Goal: Find specific page/section: Find specific page/section

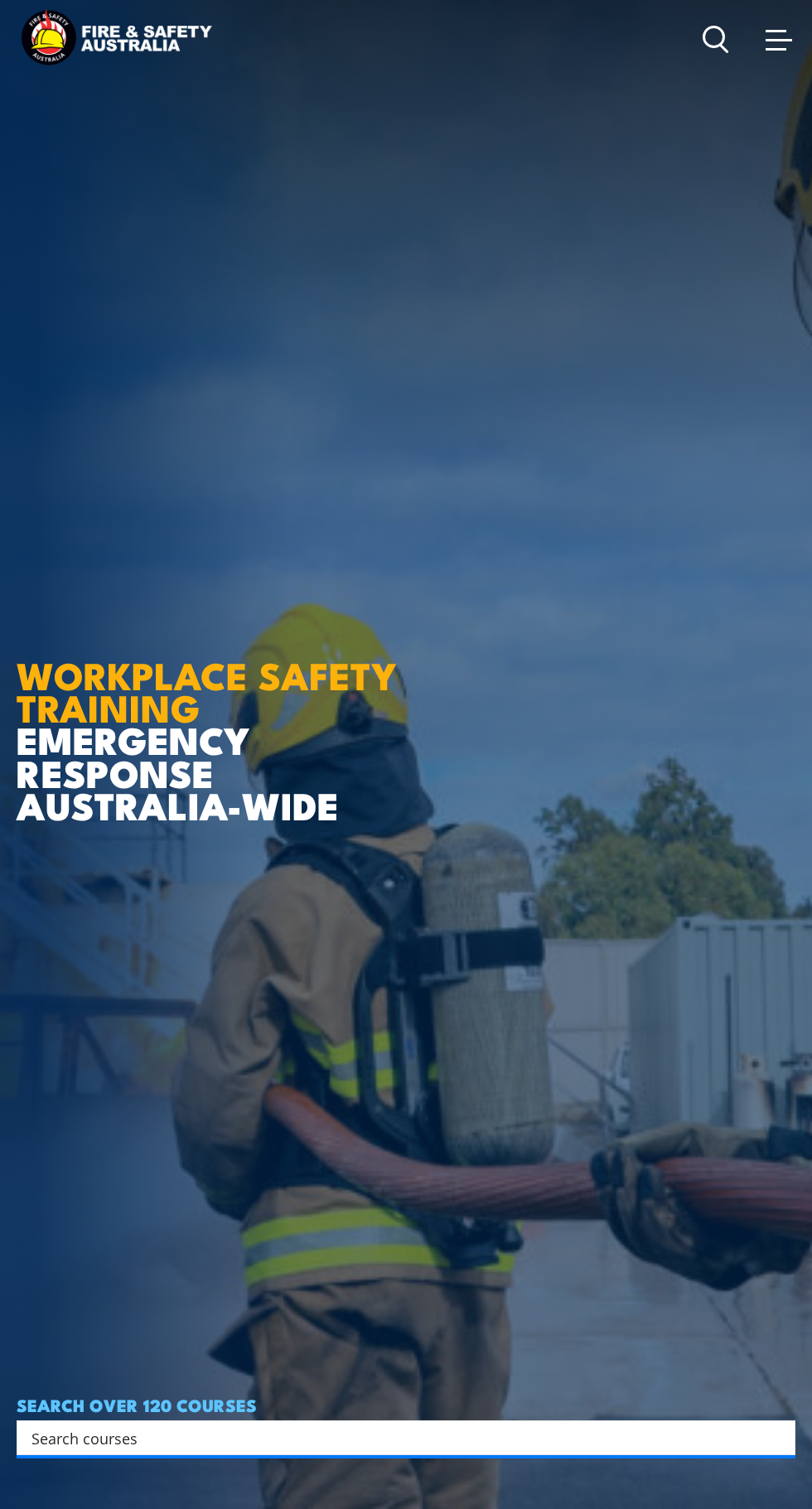
click at [723, 47] on icon at bounding box center [724, 49] width 7 height 7
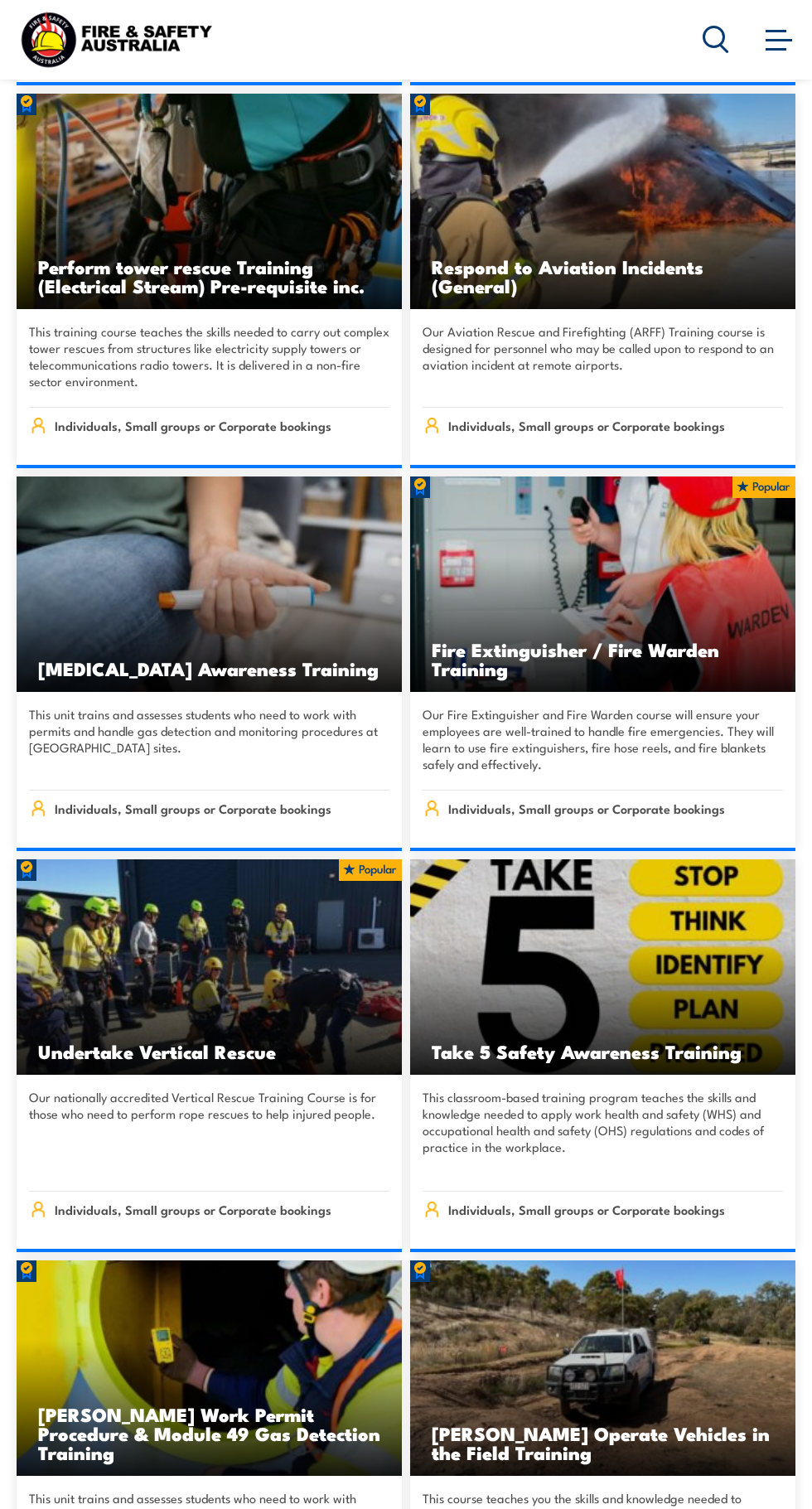
scroll to position [6594, 0]
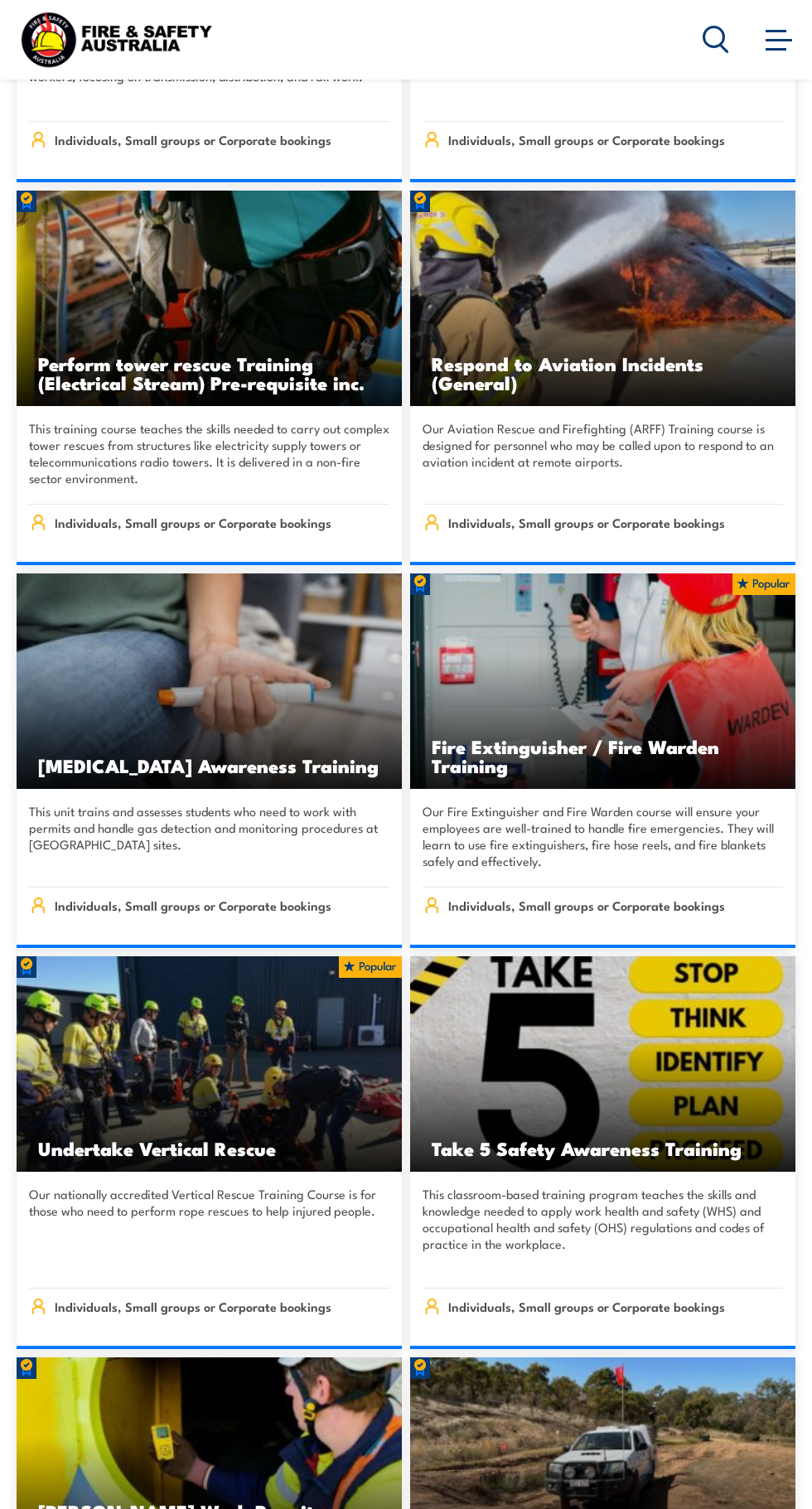
click at [150, 58] on img at bounding box center [116, 40] width 199 height 65
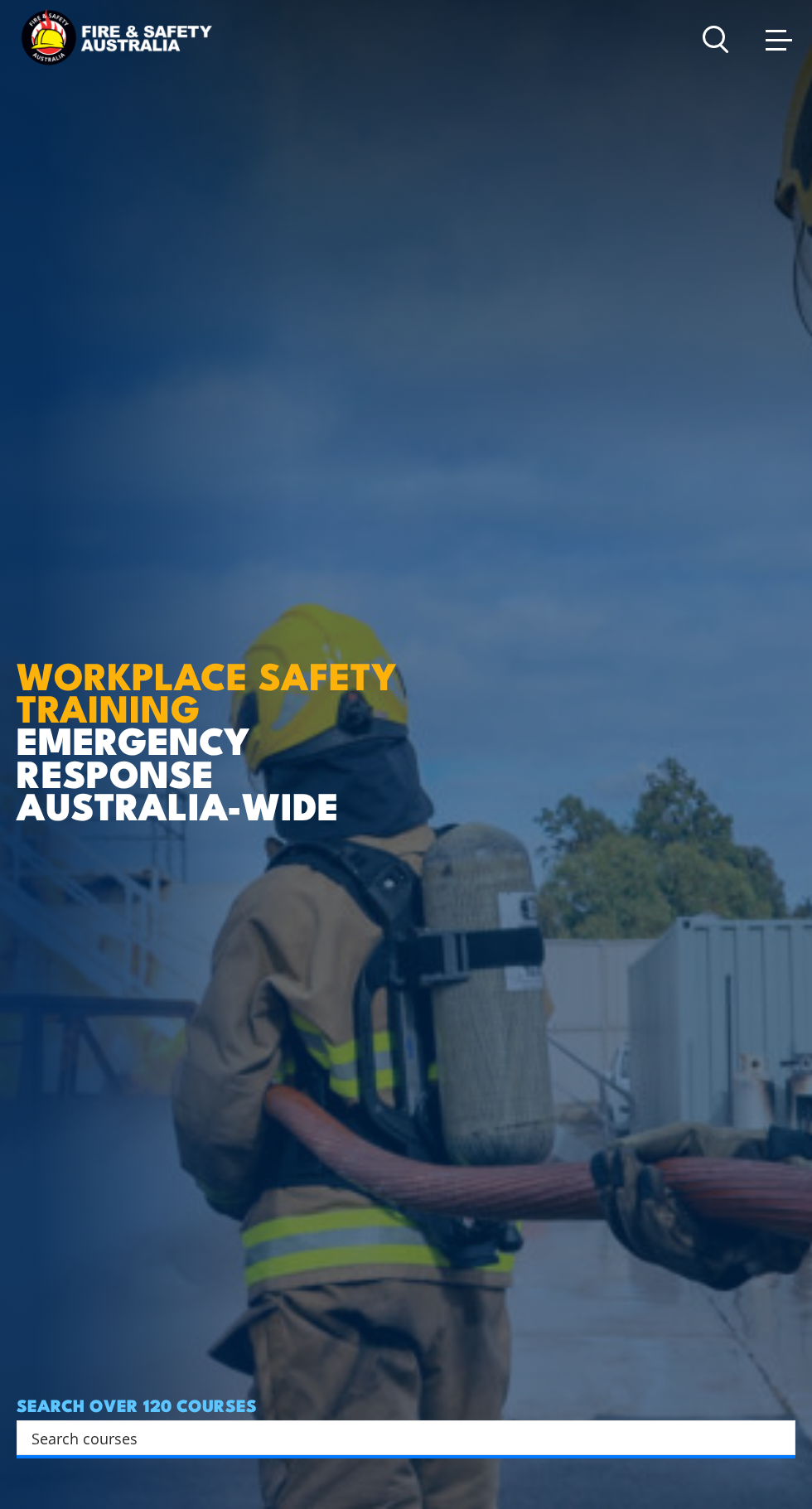
click at [764, 39] on link at bounding box center [778, 39] width 34 height 34
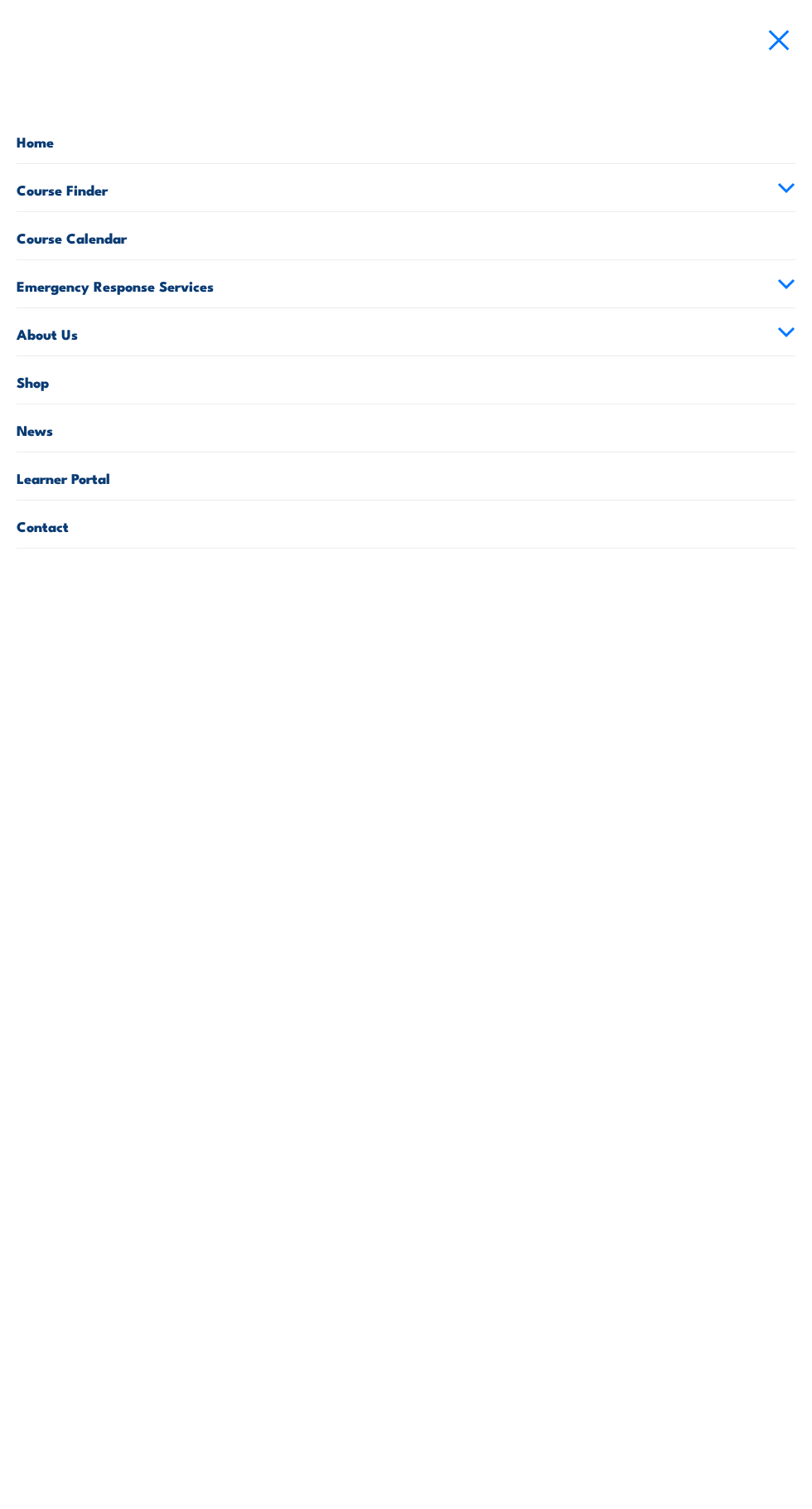
click at [406, 456] on link "Learner Portal" at bounding box center [406, 475] width 778 height 47
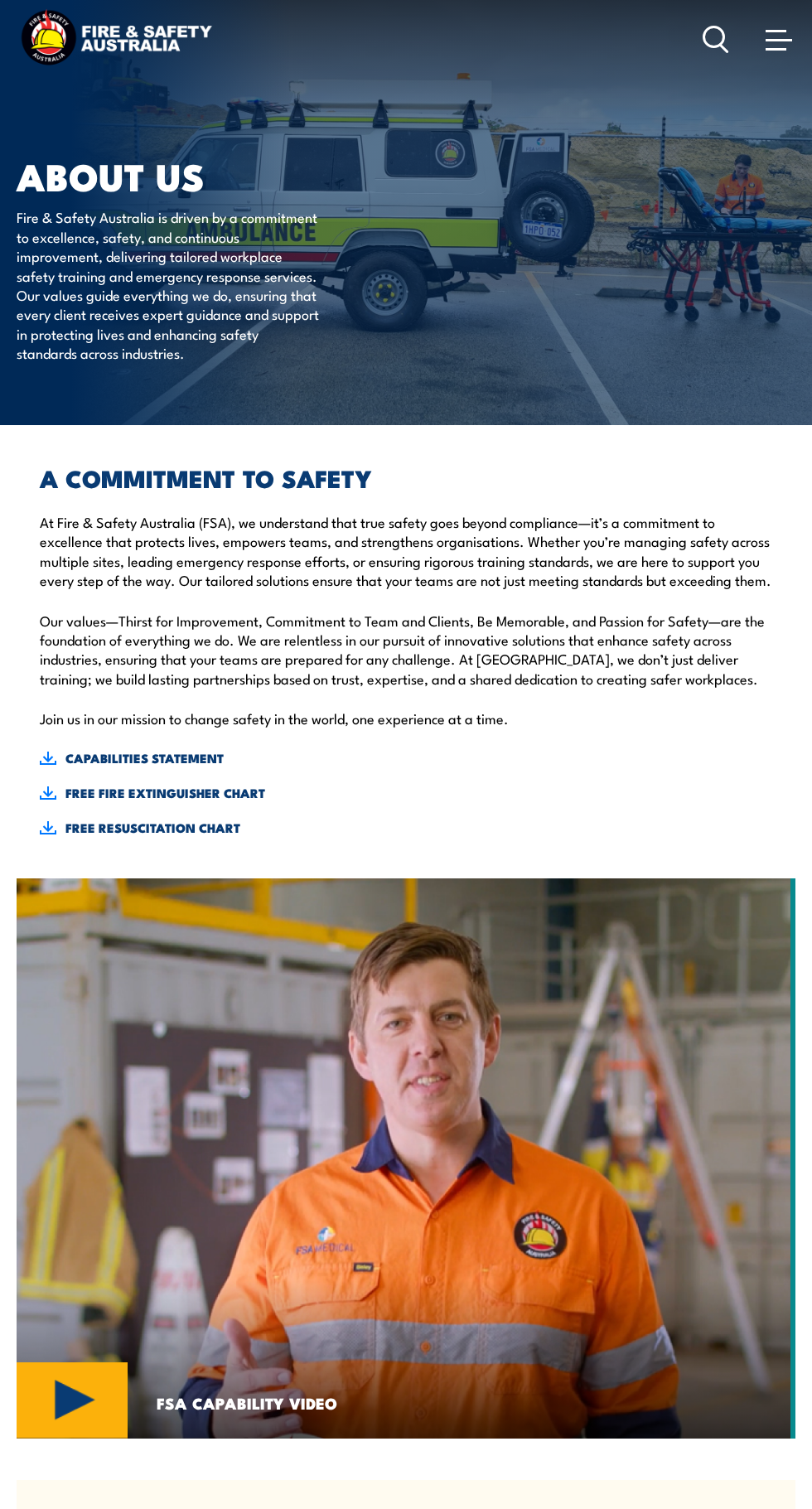
click at [726, 47] on icon at bounding box center [716, 39] width 26 height 27
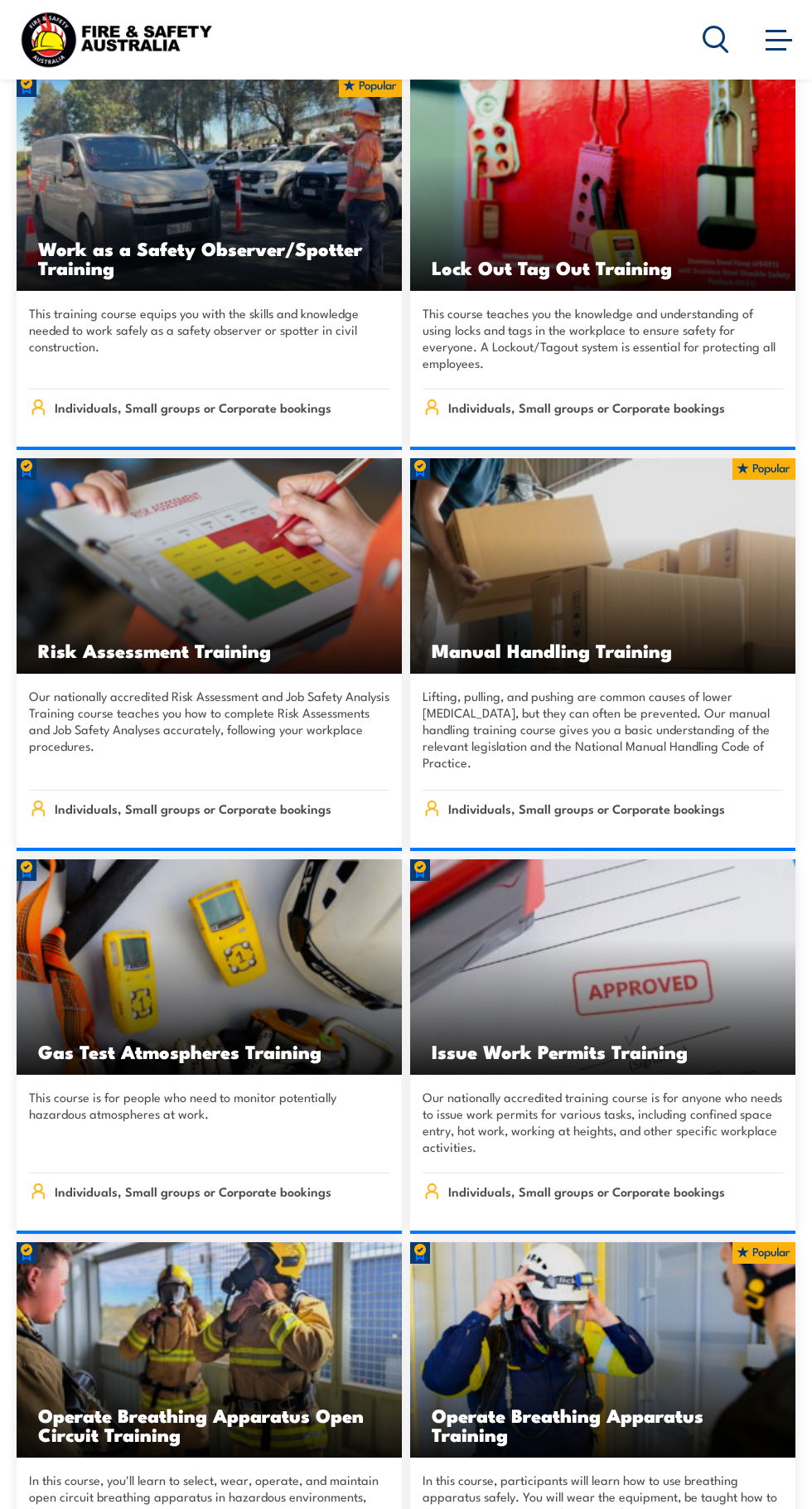
scroll to position [22016, 0]
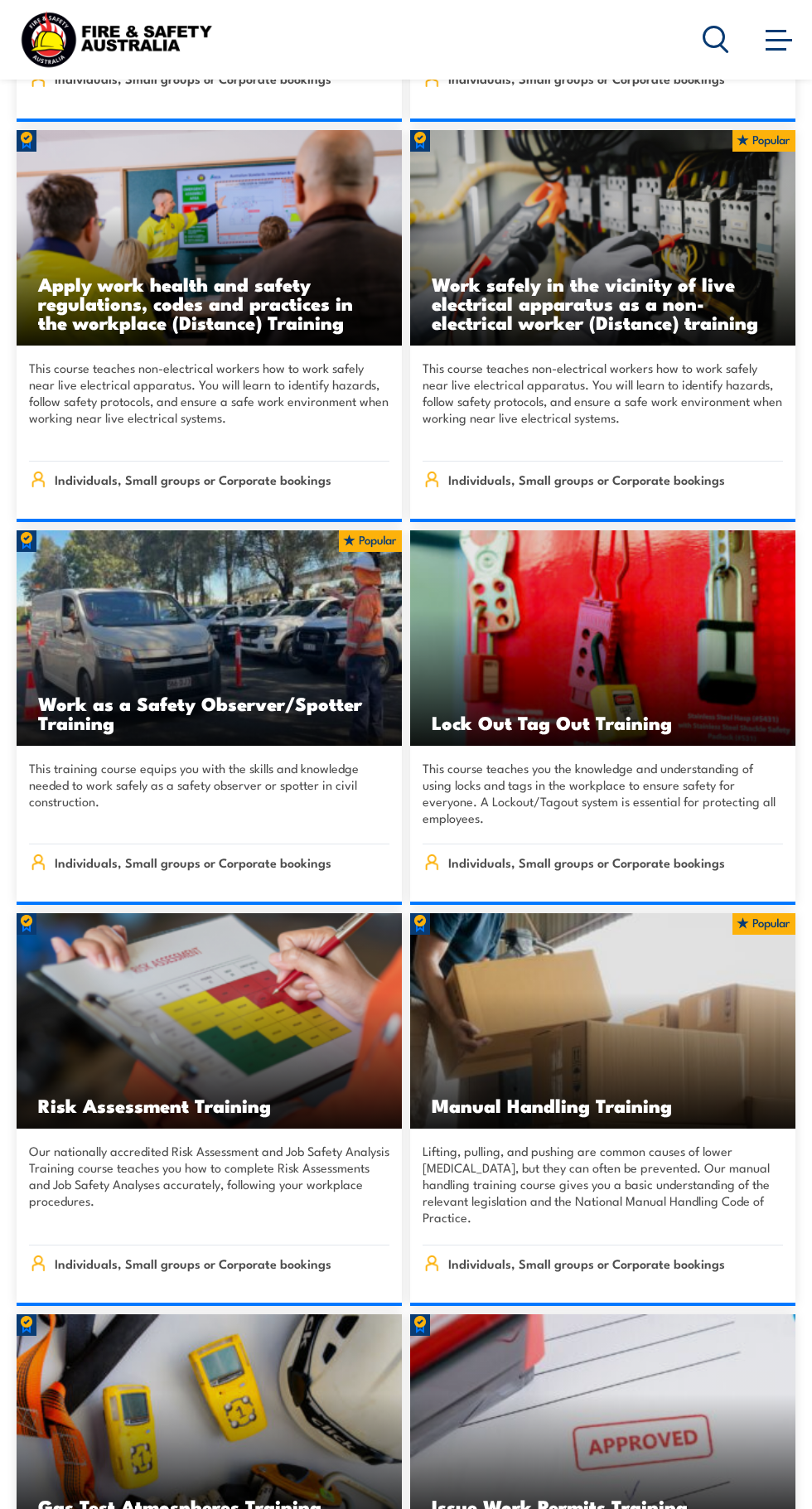
click at [128, 49] on img at bounding box center [116, 40] width 199 height 65
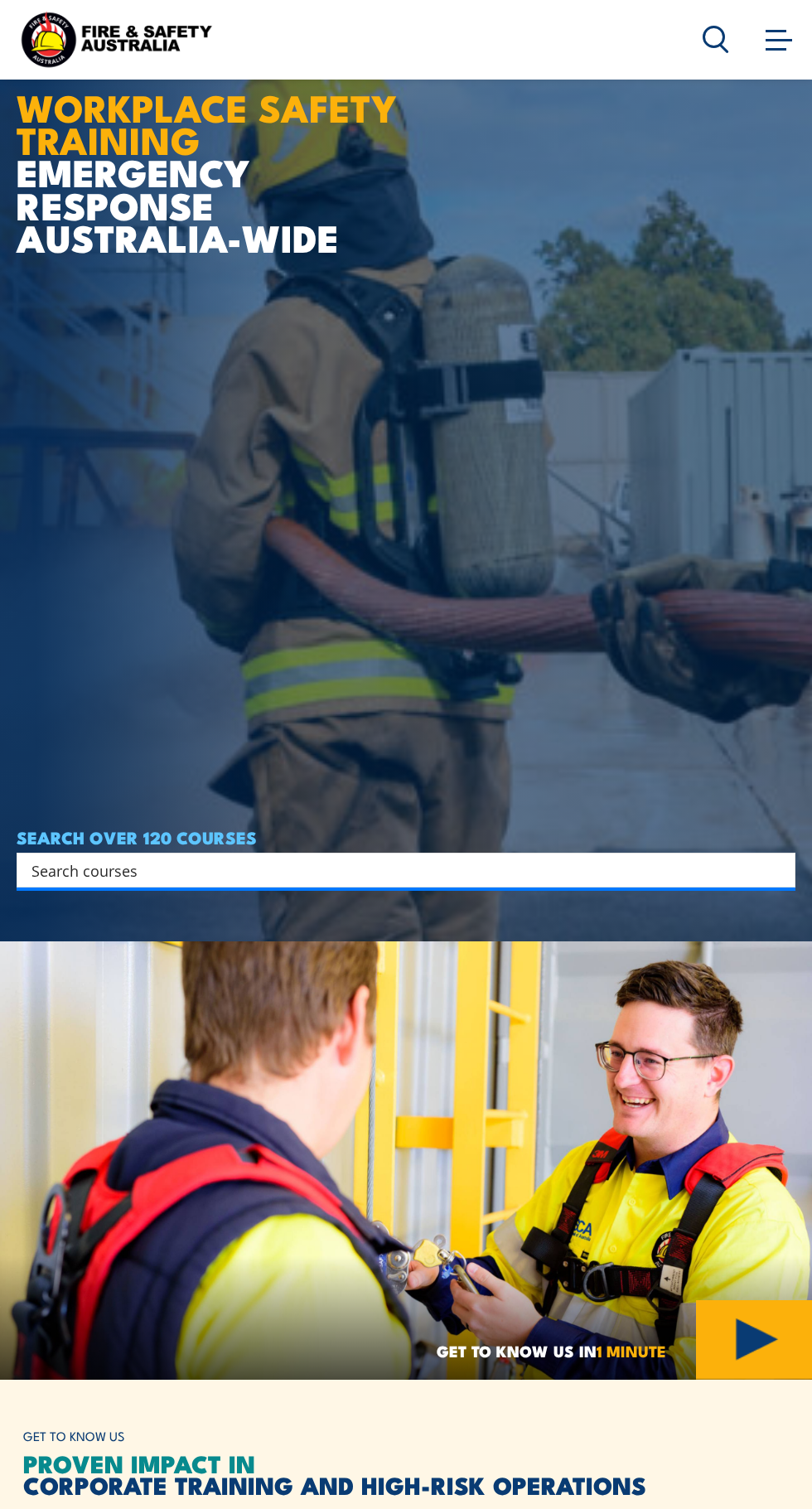
scroll to position [368, 0]
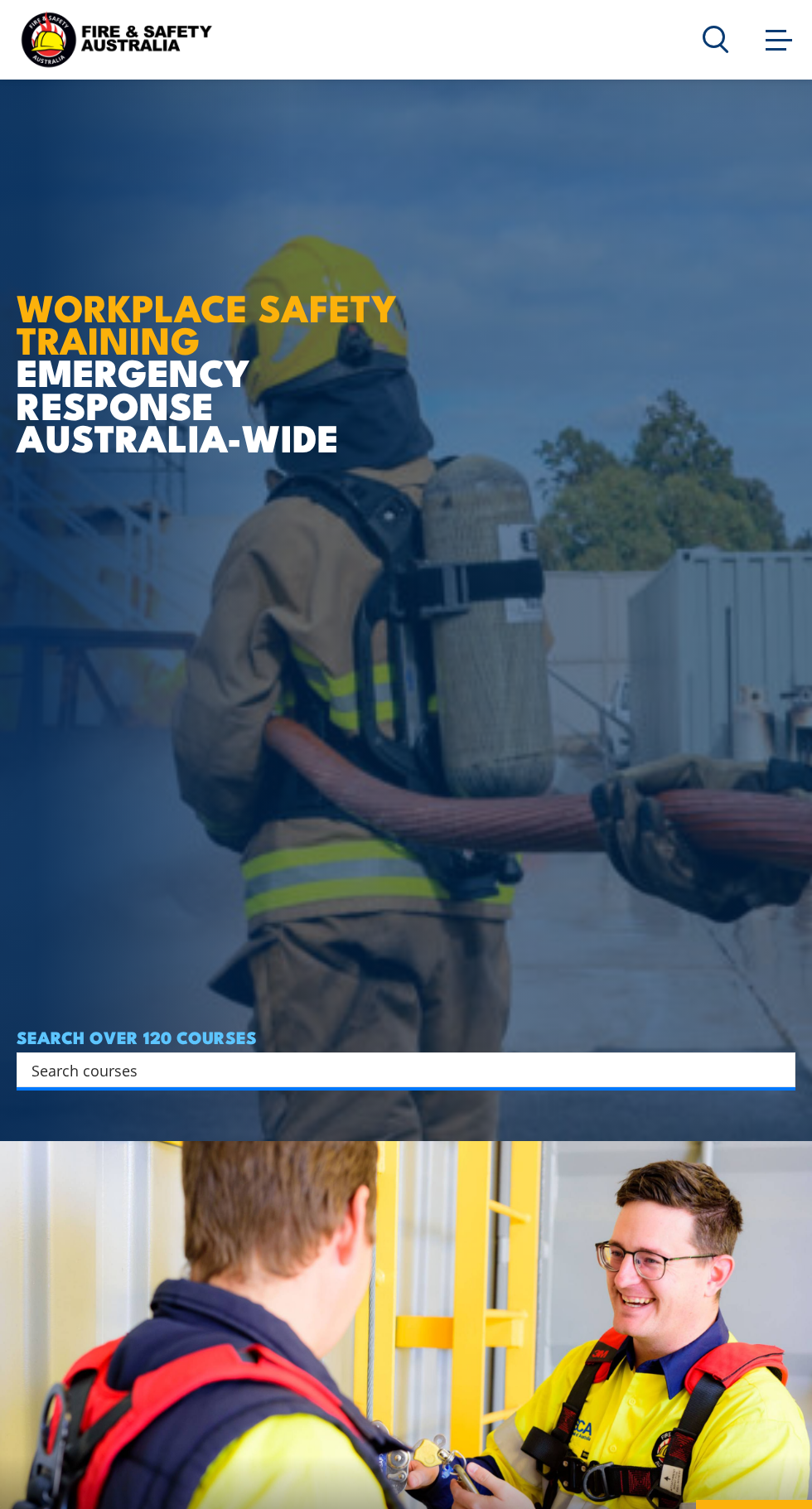
click at [726, 47] on icon at bounding box center [716, 39] width 26 height 27
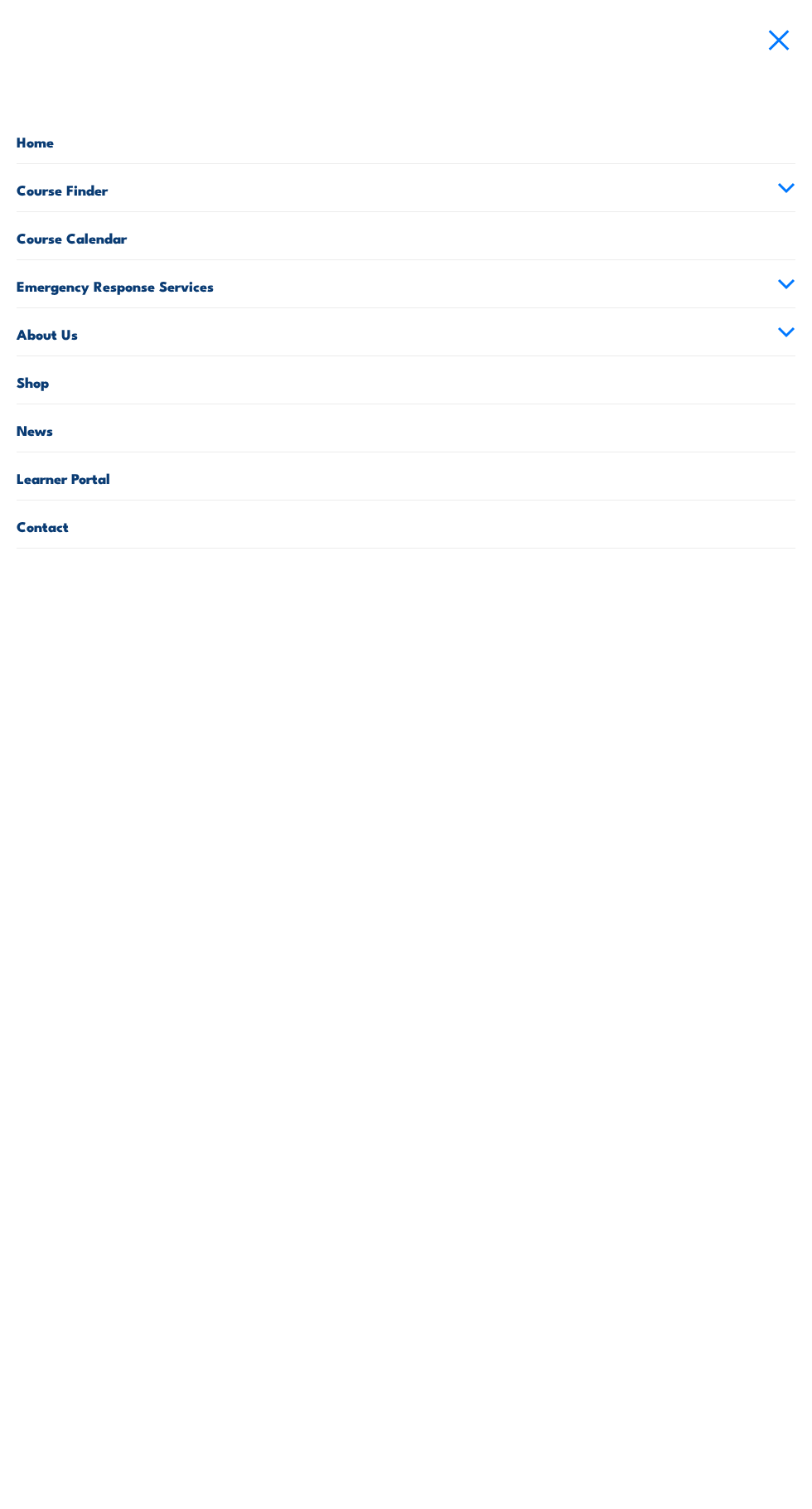
click at [297, 502] on link "Contact" at bounding box center [406, 524] width 778 height 47
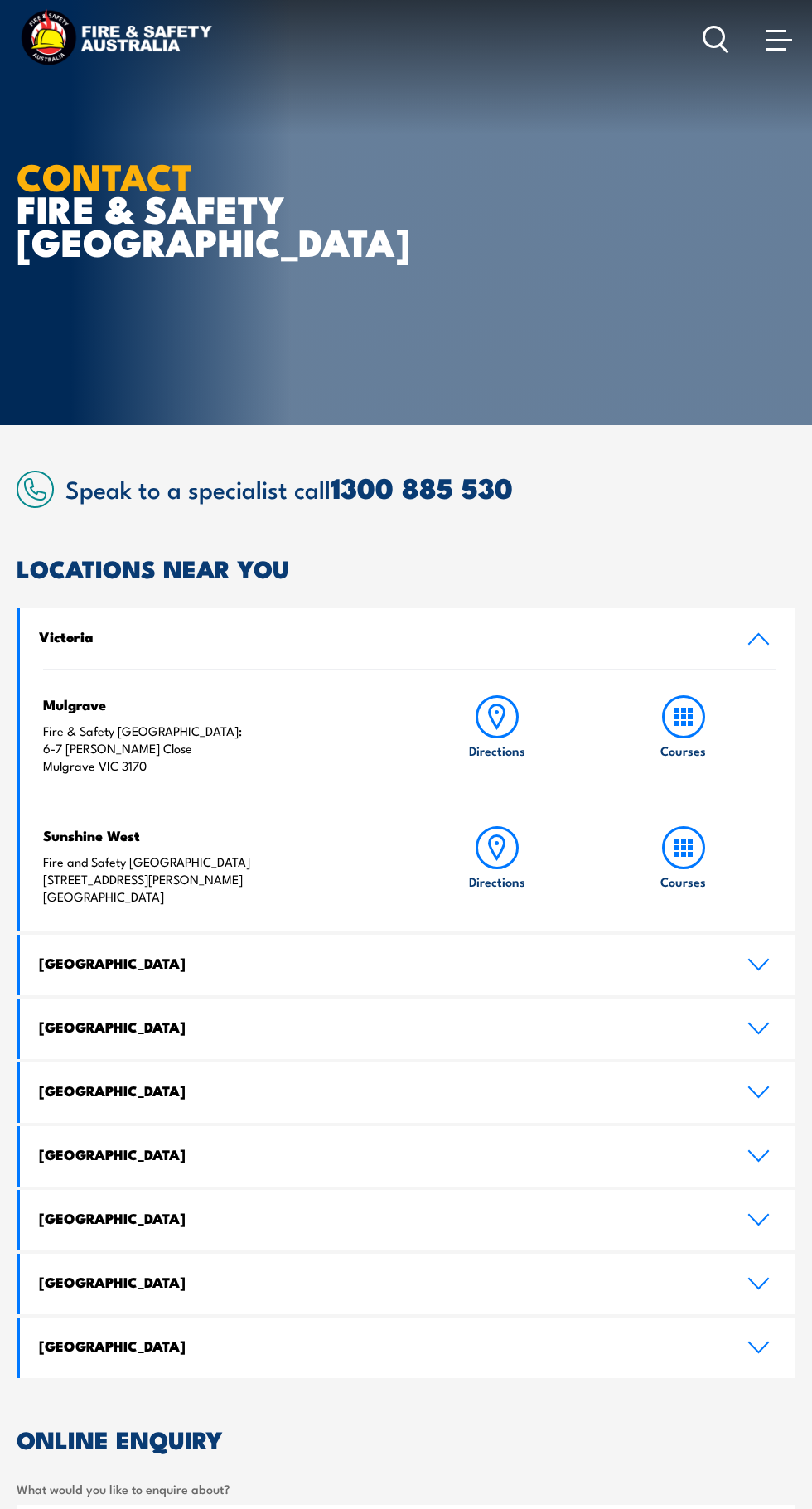
click at [528, 1099] on h4 "[GEOGRAPHIC_DATA]" at bounding box center [380, 1090] width 682 height 19
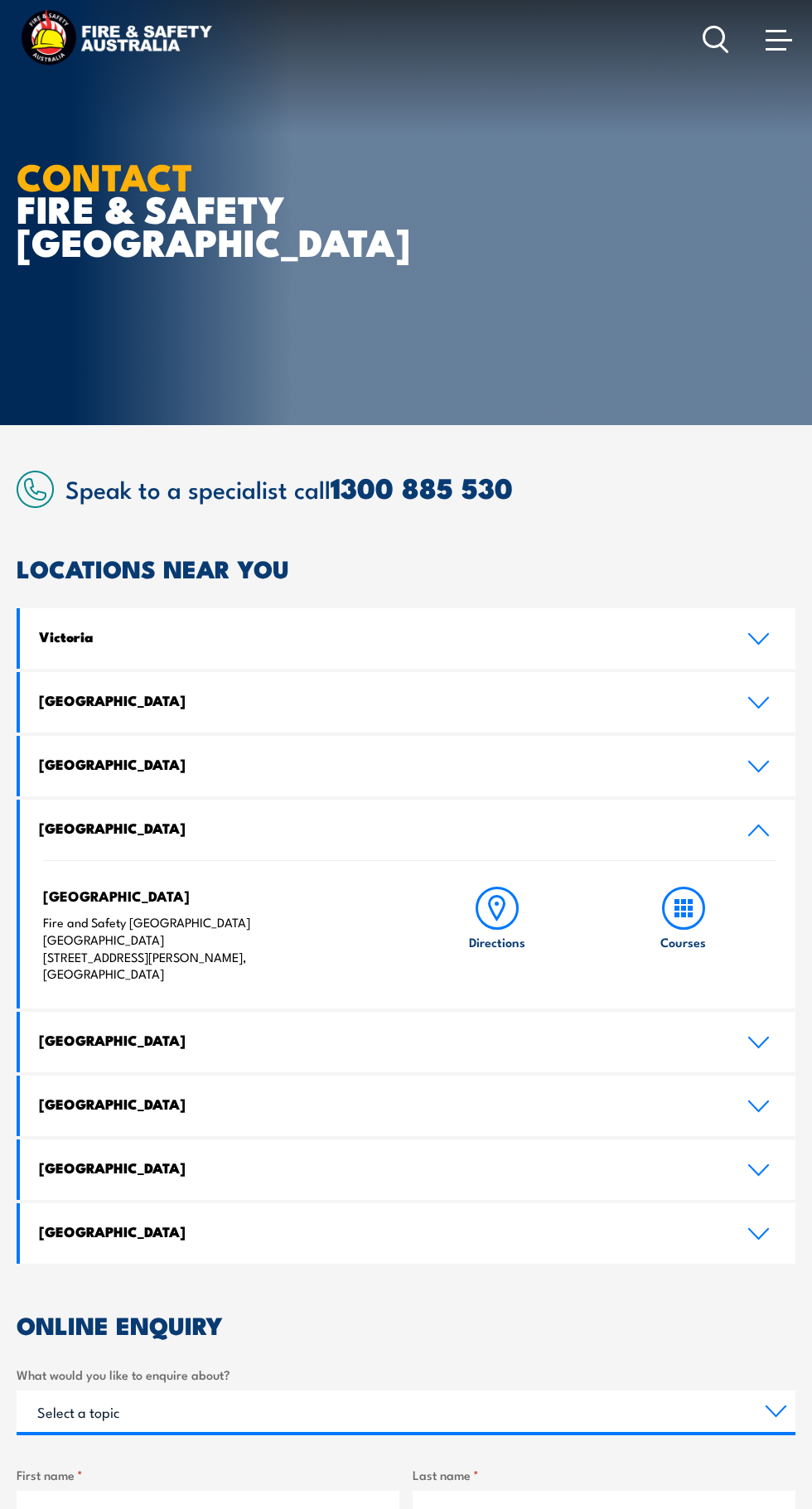
click at [740, 78] on header "Courses Course Calendar Emergency Response Services Services Overview Emergency…" at bounding box center [406, 40] width 812 height 79
click at [769, 31] on span at bounding box center [775, 31] width 20 height 3
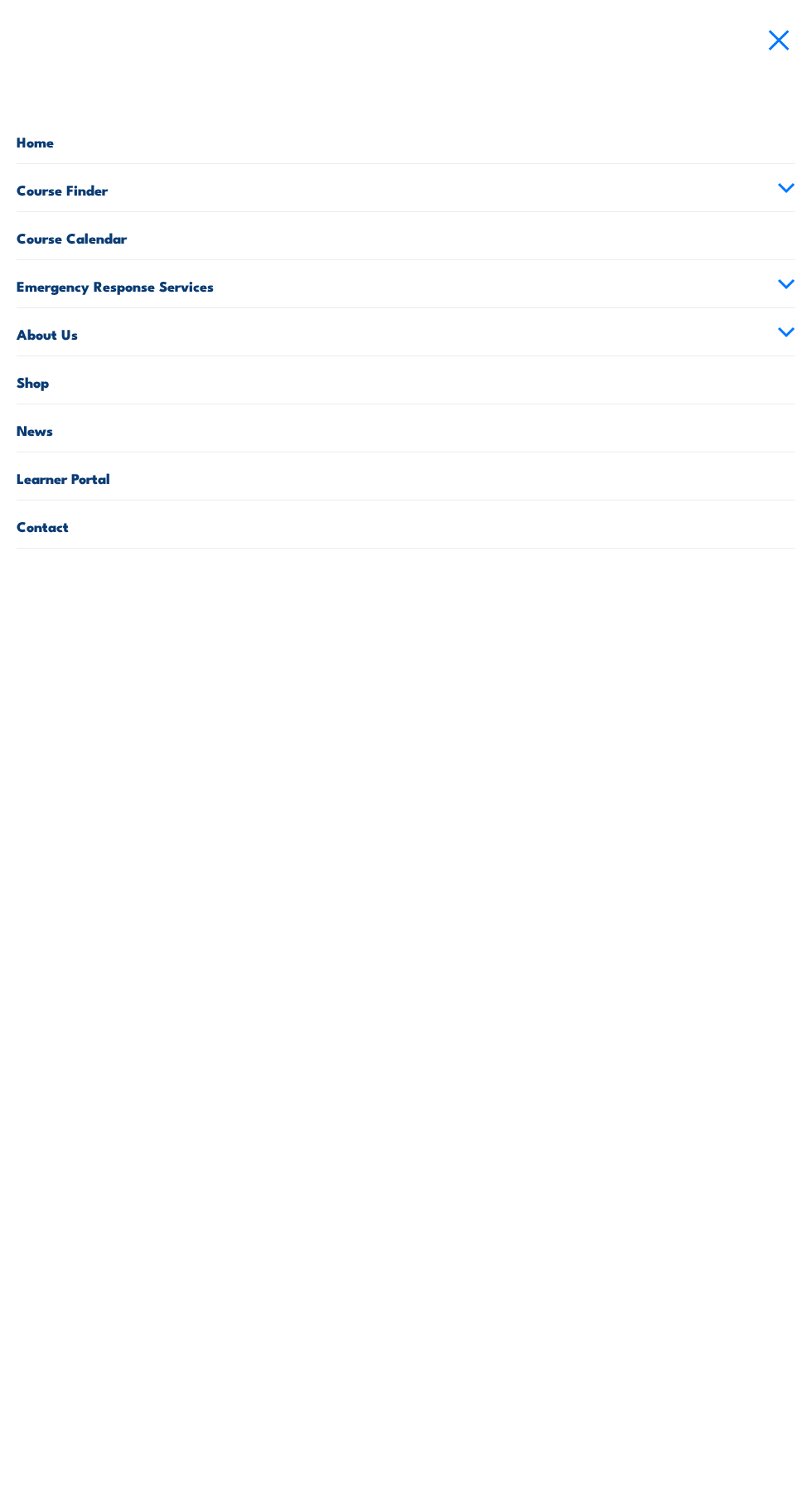
click at [335, 465] on link "Learner Portal" at bounding box center [406, 475] width 778 height 47
